Goal: Transaction & Acquisition: Subscribe to service/newsletter

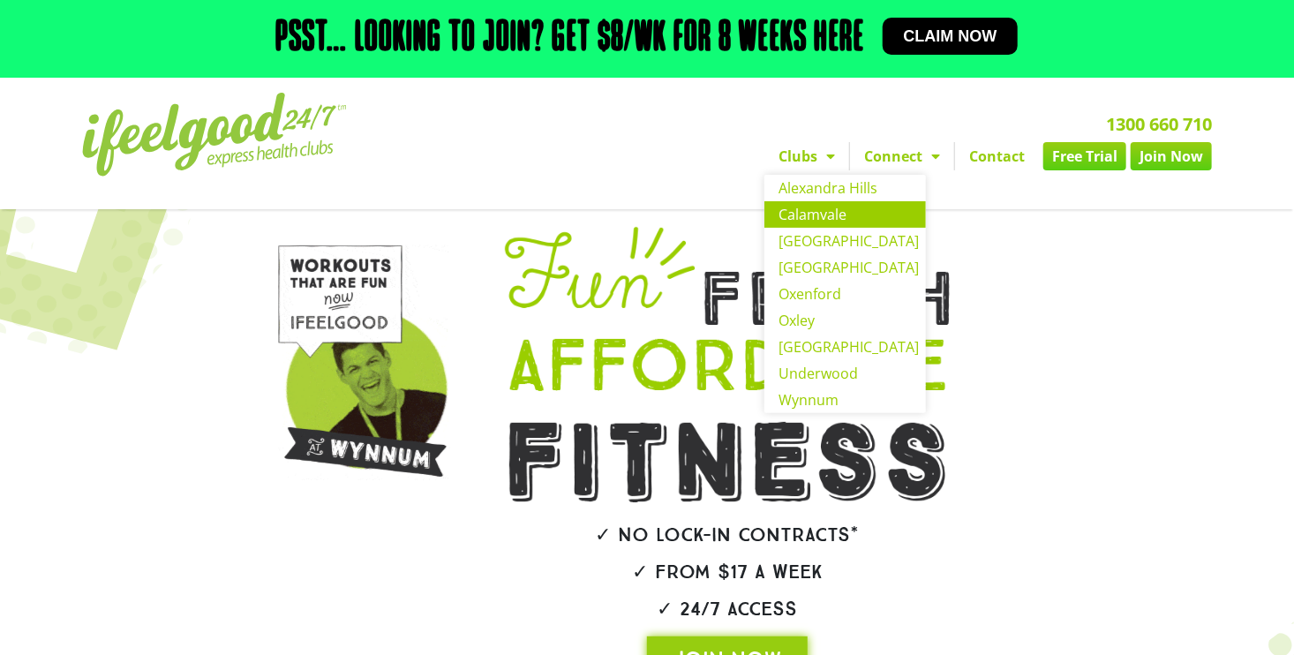
click at [824, 214] on link "Calamvale" at bounding box center [844, 214] width 161 height 26
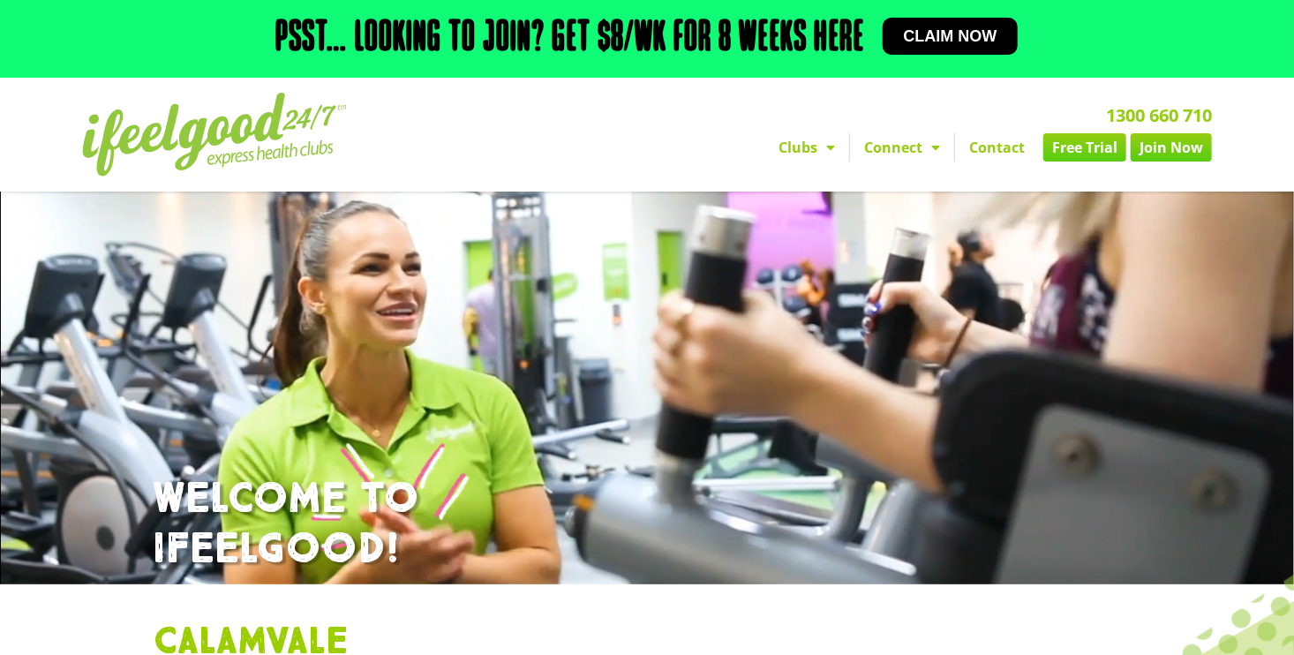
scroll to position [18, 0]
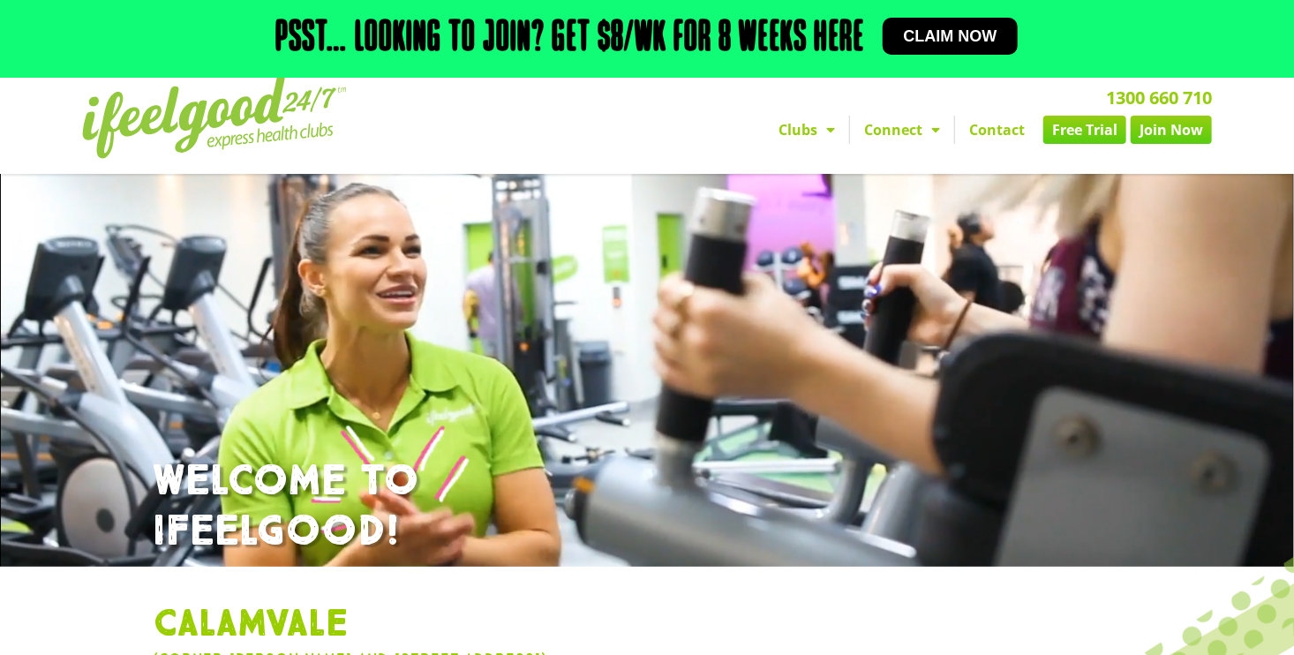
click at [1289, 115] on section "1300 660 710 Clubs Alexandra Hills Calamvale Coopers Plains Middle Park Oxenfor…" at bounding box center [647, 117] width 1294 height 114
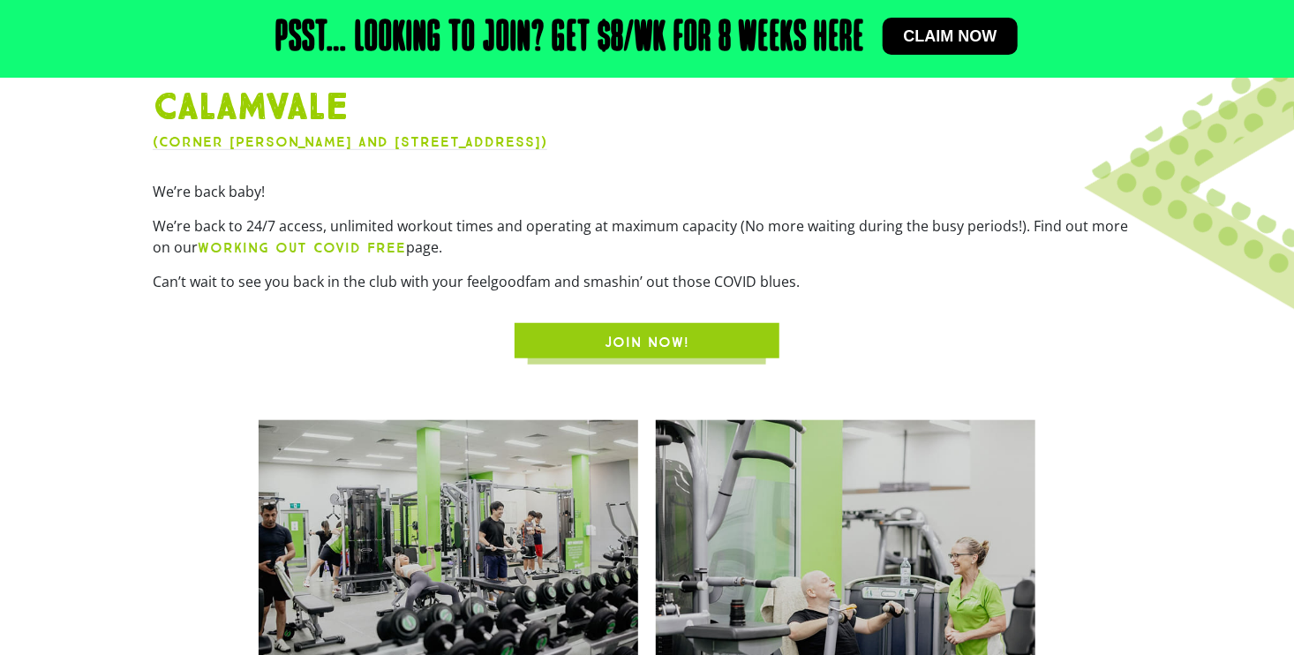
scroll to position [595, 0]
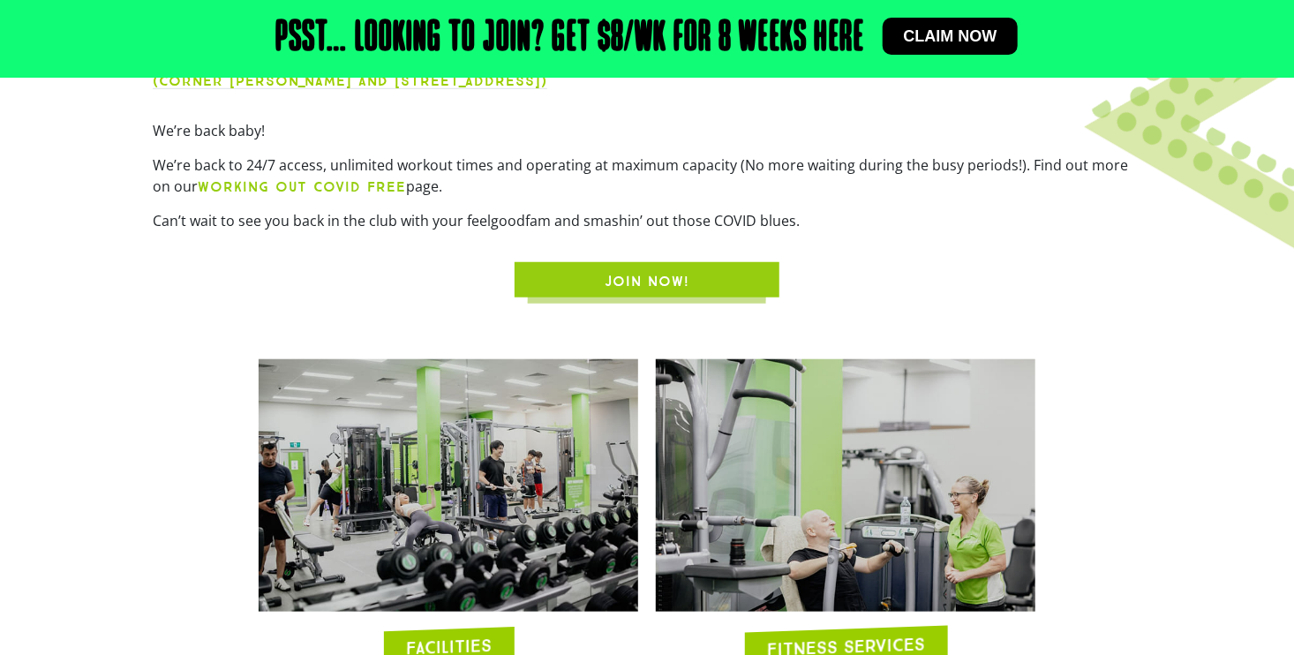
click at [636, 274] on span "JOIN NOW!" at bounding box center [646, 281] width 85 height 21
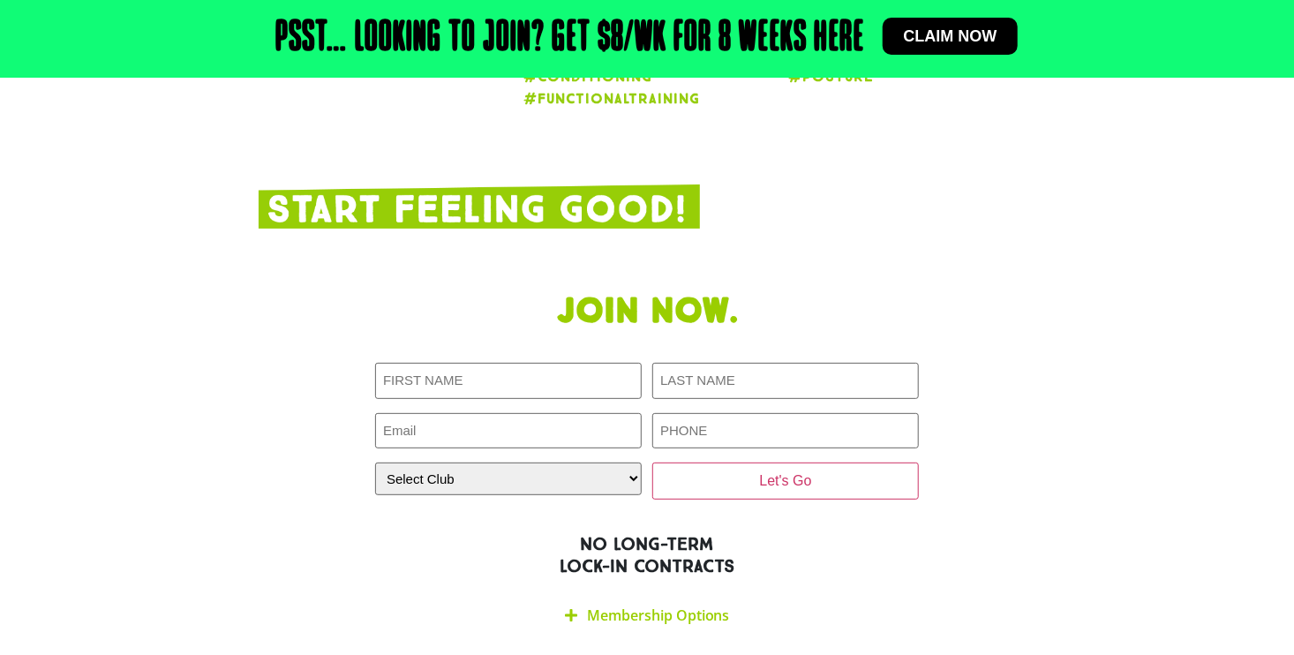
scroll to position [3422, 0]
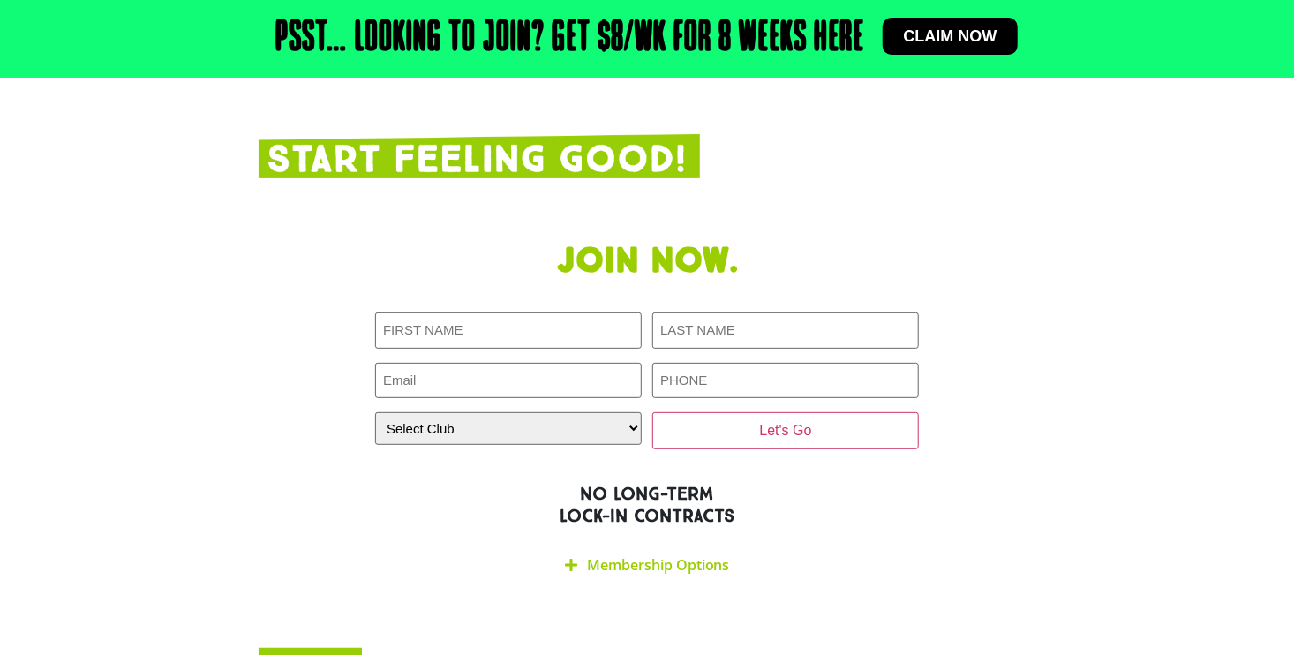
click at [631, 555] on link "Membership Options" at bounding box center [658, 564] width 143 height 19
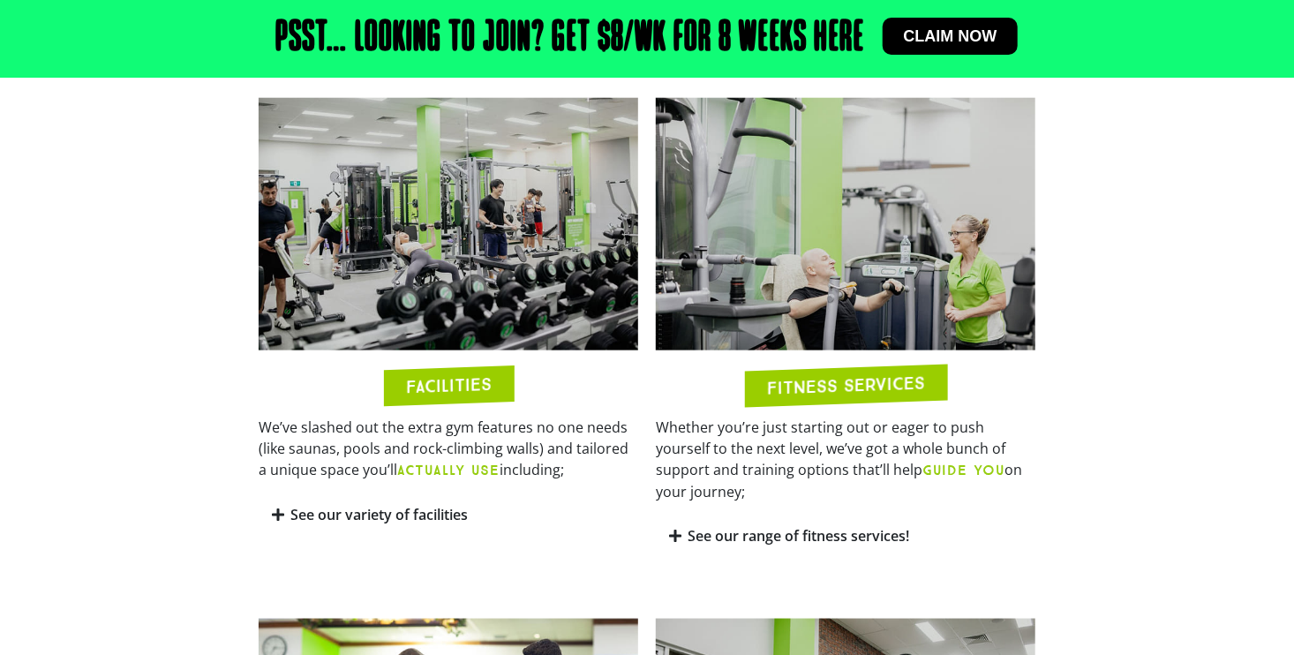
scroll to position [912, 0]
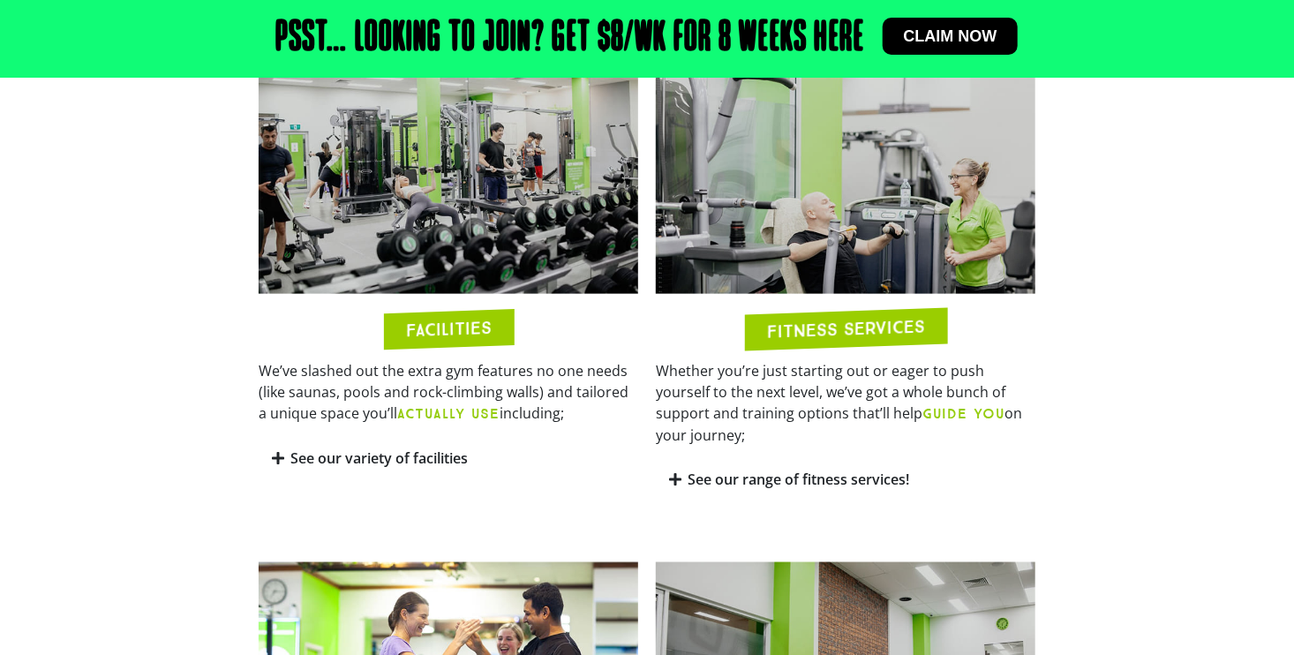
click at [675, 472] on icon at bounding box center [675, 479] width 12 height 14
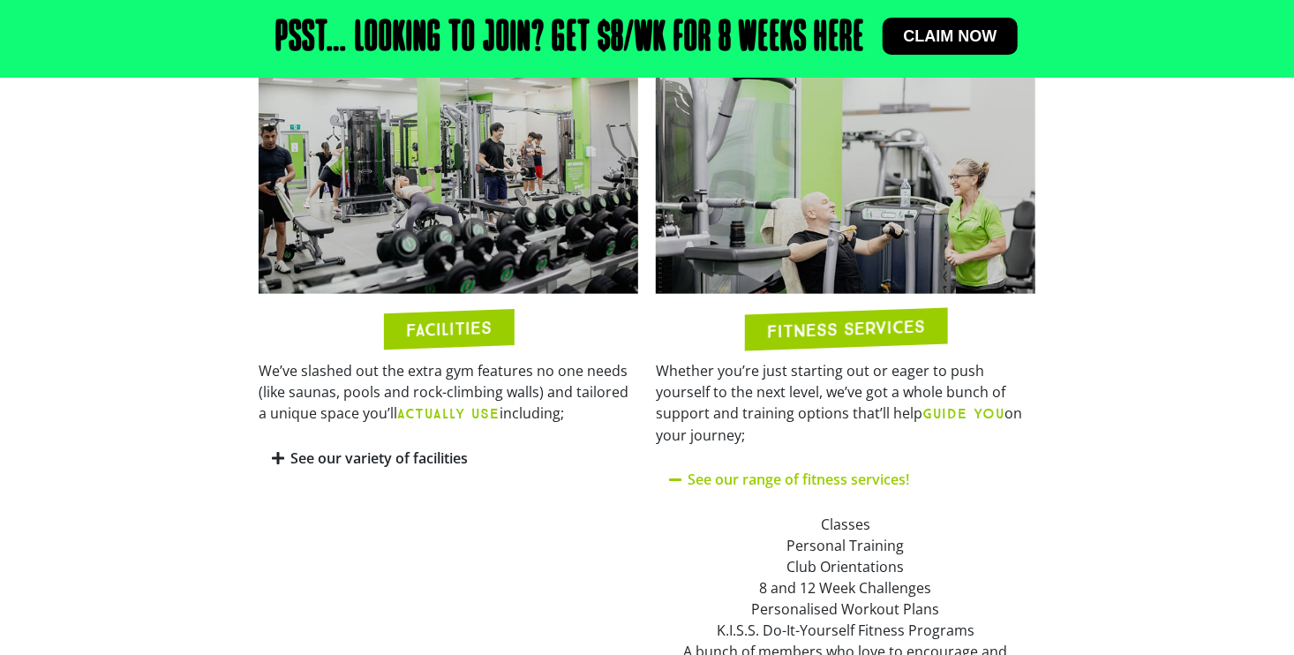
scroll to position [1040, 0]
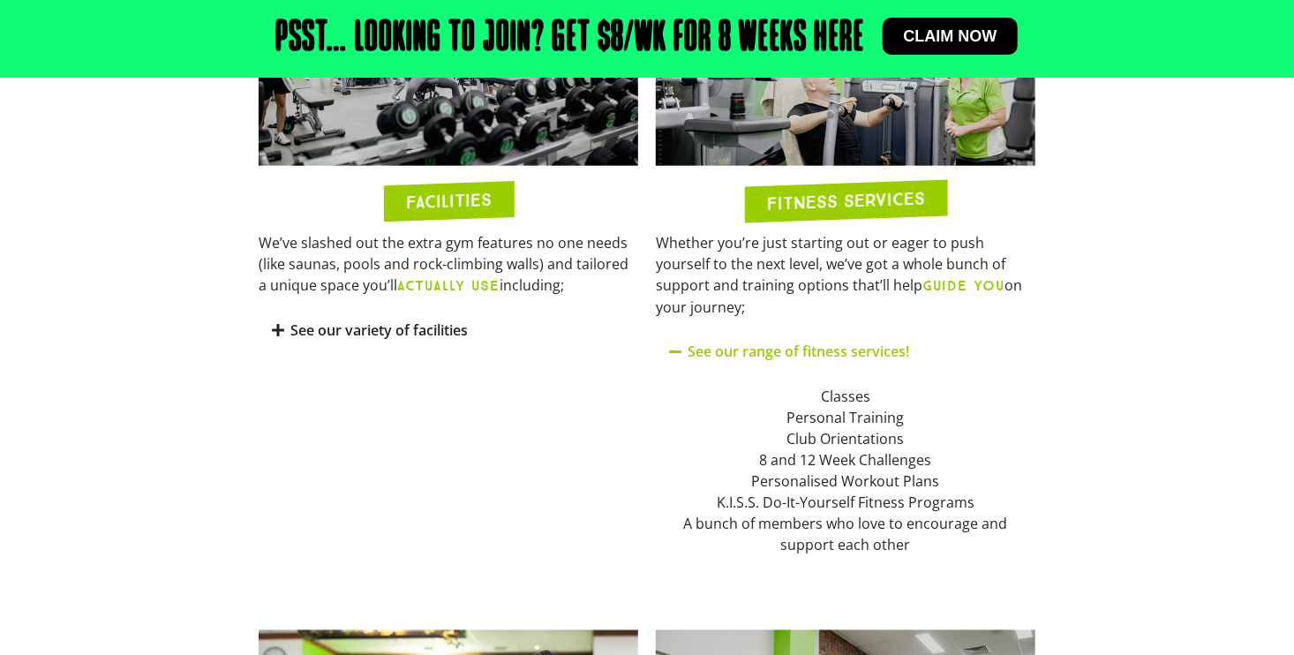
click at [274, 328] on icon at bounding box center [278, 330] width 12 height 14
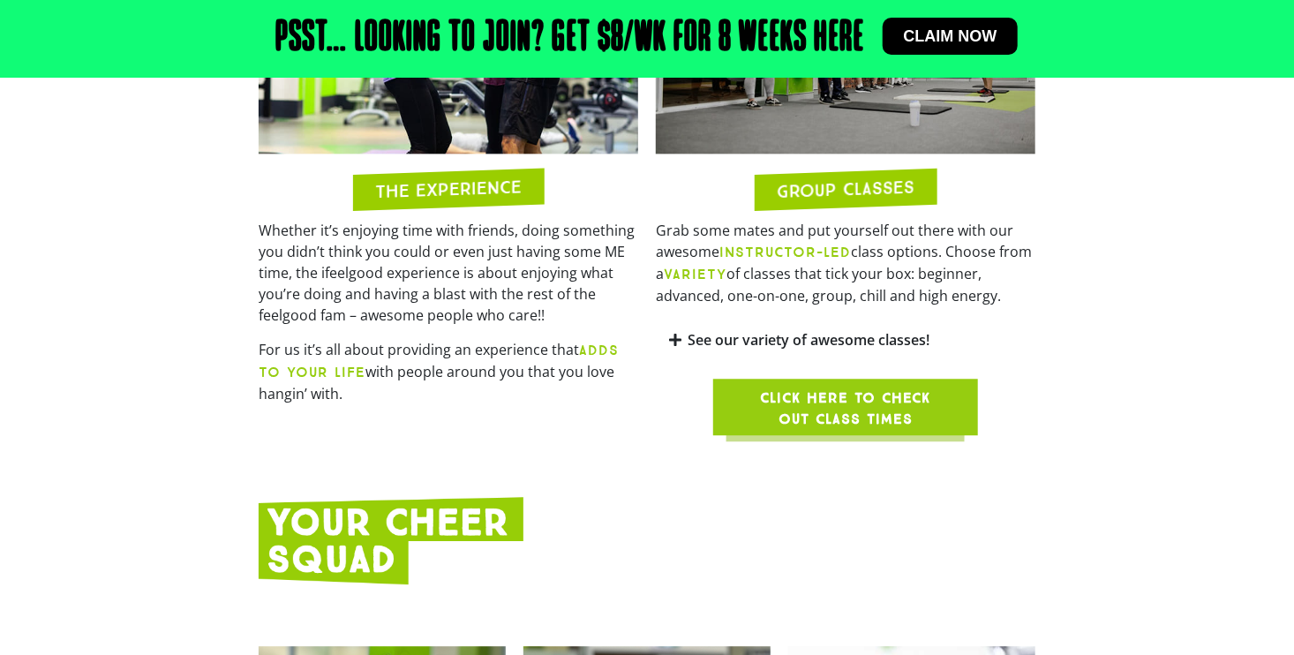
scroll to position [2098, 0]
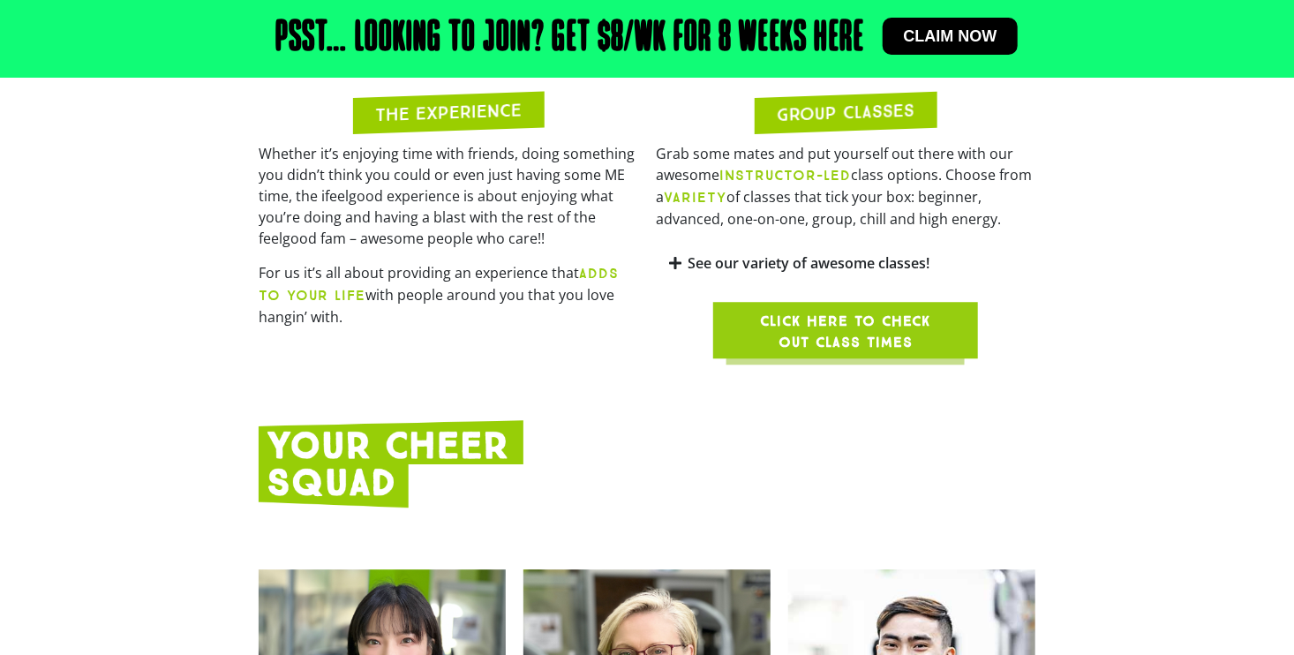
click at [897, 322] on span "Click here to check out class times" at bounding box center [845, 332] width 180 height 42
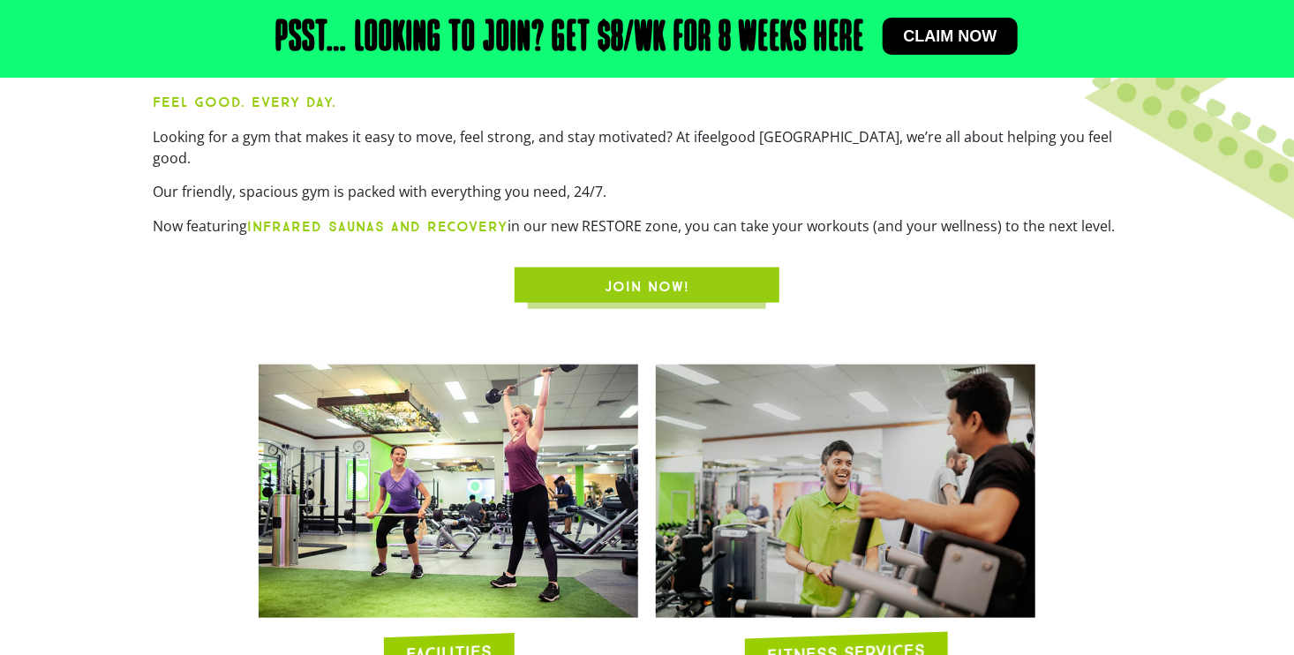
scroll to position [615, 0]
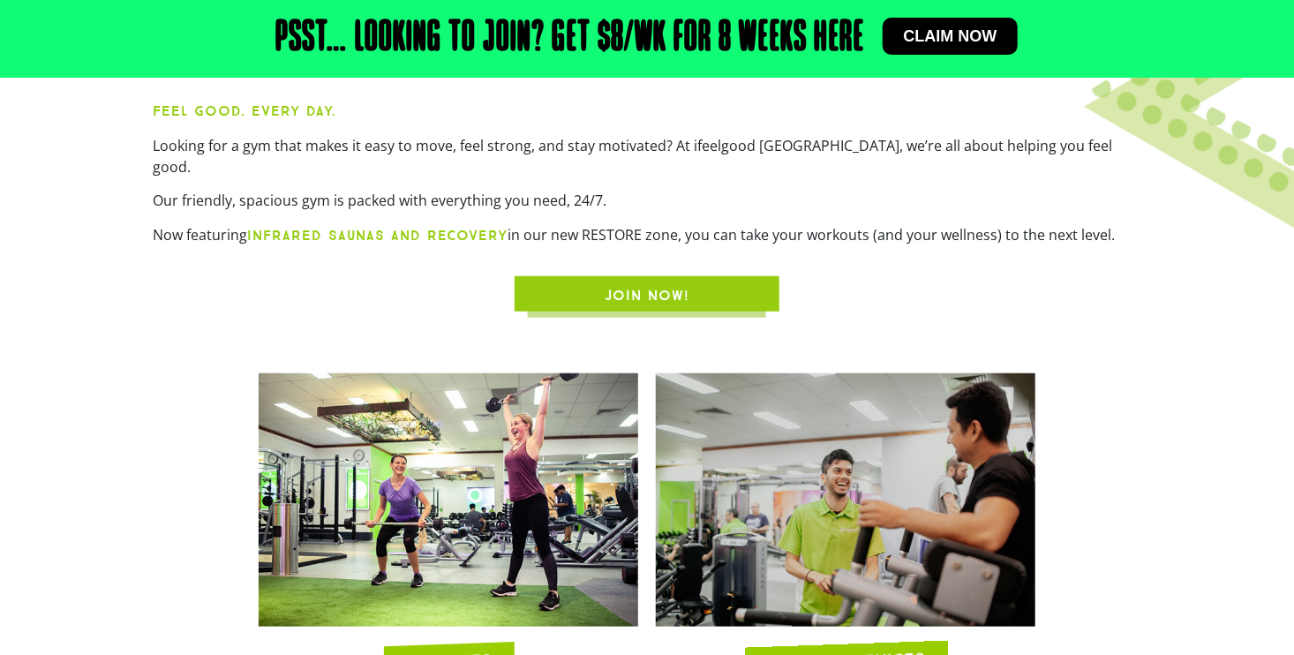
click at [698, 285] on span "JOIN NOW!" at bounding box center [647, 295] width 180 height 21
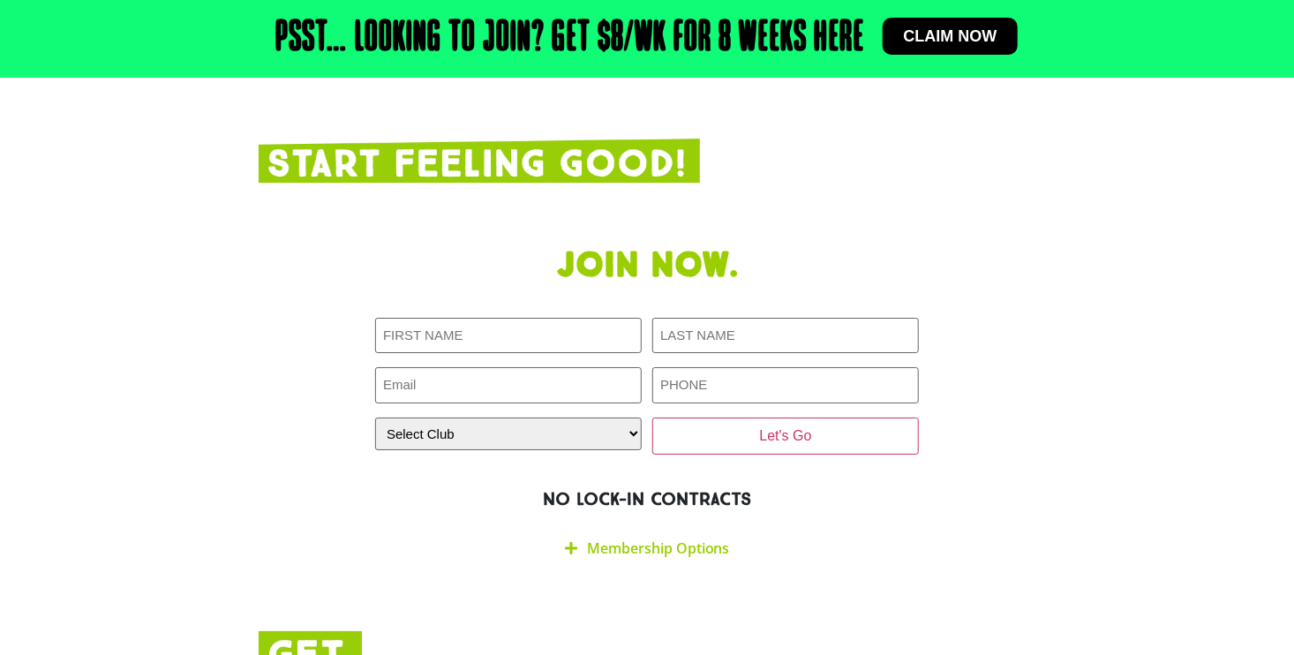
scroll to position [2934, 0]
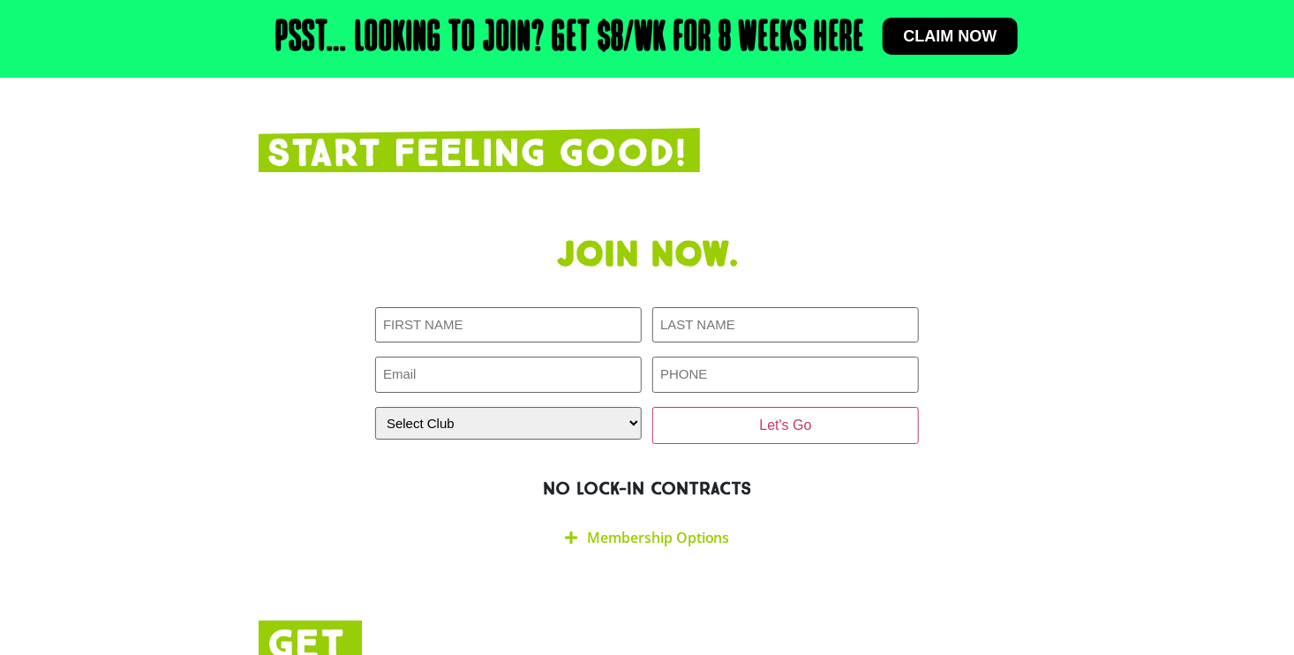
click at [641, 528] on link "Membership Options" at bounding box center [658, 537] width 143 height 19
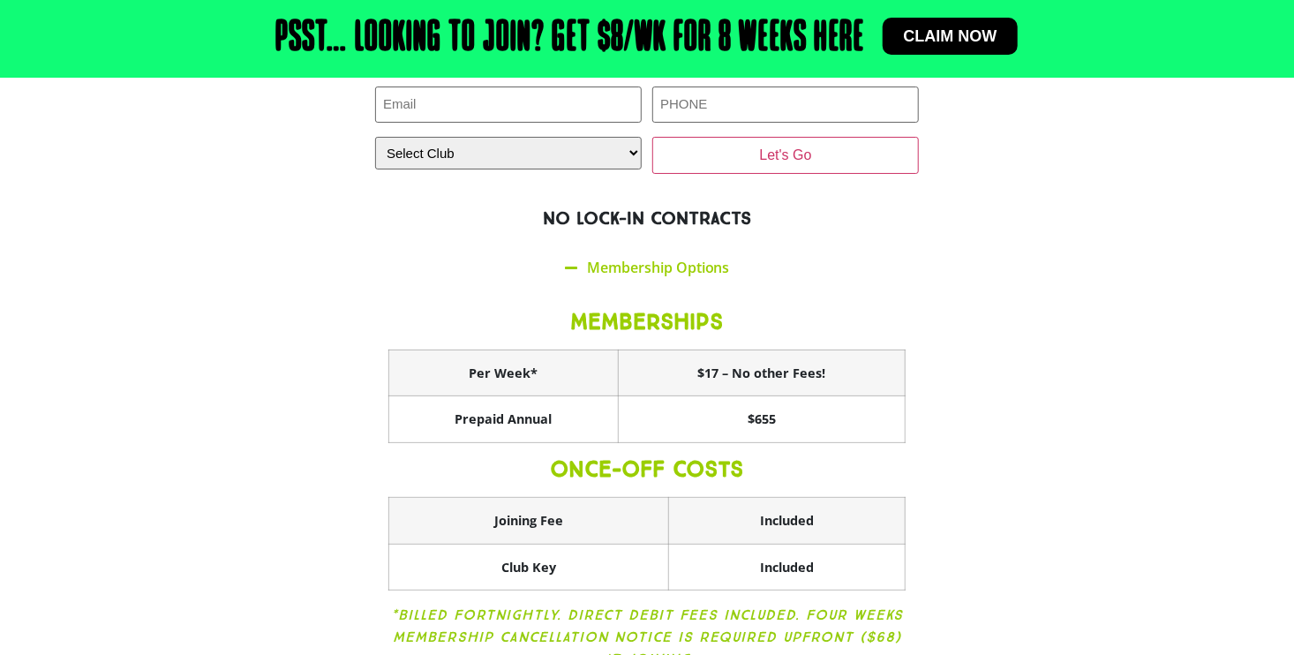
scroll to position [3185, 0]
